Goal: Task Accomplishment & Management: Manage account settings

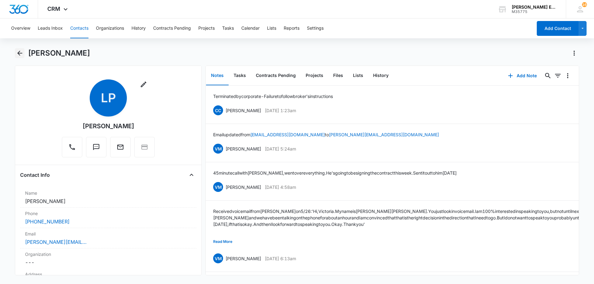
click at [21, 53] on icon "Back" at bounding box center [19, 53] width 5 height 5
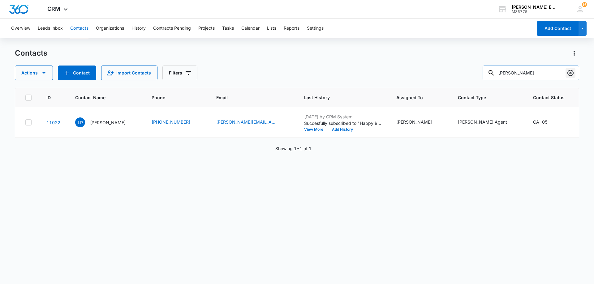
click at [569, 73] on icon "Clear" at bounding box center [570, 72] width 7 height 7
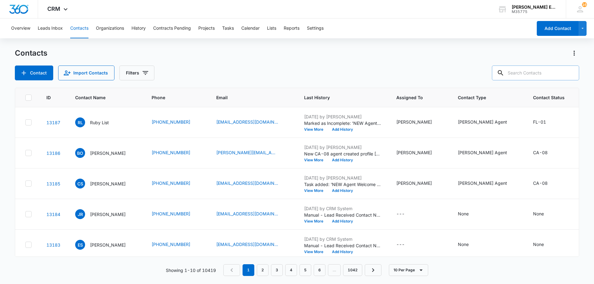
click at [534, 74] on input "text" at bounding box center [535, 73] width 87 height 15
type input "azille"
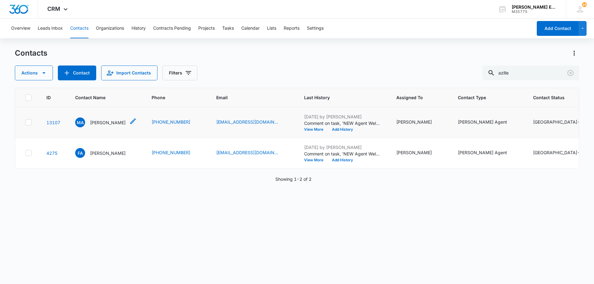
drag, startPoint x: 114, startPoint y: 131, endPoint x: 326, endPoint y: 98, distance: 214.5
click at [115, 126] on p "[PERSON_NAME]" at bounding box center [108, 122] width 36 height 6
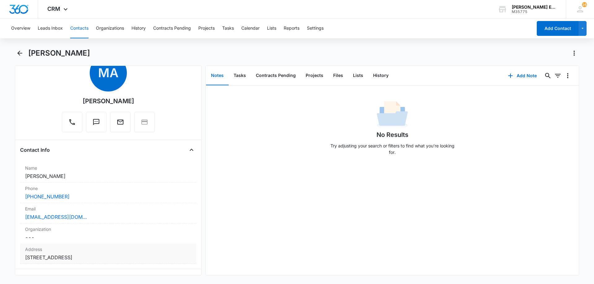
scroll to position [62, 0]
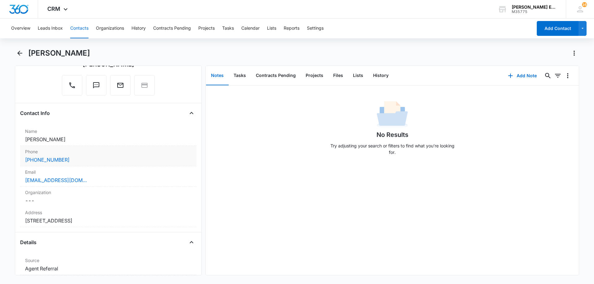
click at [86, 160] on div "[PHONE_NUMBER]" at bounding box center [108, 159] width 166 height 7
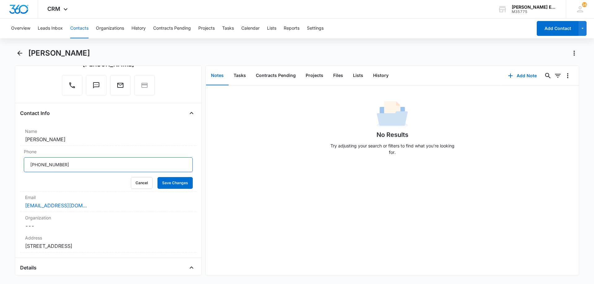
drag, startPoint x: 62, startPoint y: 168, endPoint x: 9, endPoint y: 169, distance: 53.2
click at [9, 169] on main "[PERSON_NAME] Remove MA [PERSON_NAME] Contact Info Name Cancel Save Changes [PE…" at bounding box center [297, 165] width 594 height 235
paste input "[PHONE_NUMBER]"
type input "[PHONE_NUMBER]"
drag, startPoint x: 161, startPoint y: 185, endPoint x: 196, endPoint y: 209, distance: 42.2
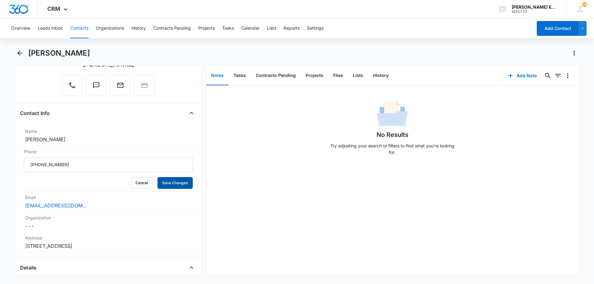
click at [161, 185] on button "Save Changes" at bounding box center [174, 183] width 35 height 12
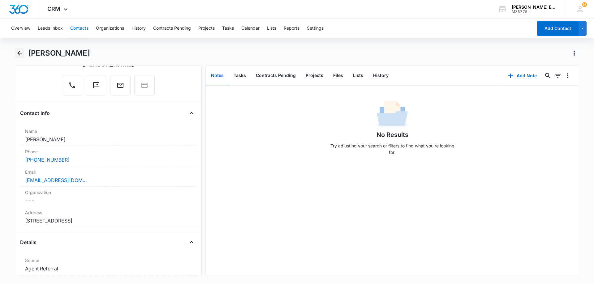
click at [19, 55] on icon "Back" at bounding box center [19, 52] width 7 height 7
